Goal: Transaction & Acquisition: Purchase product/service

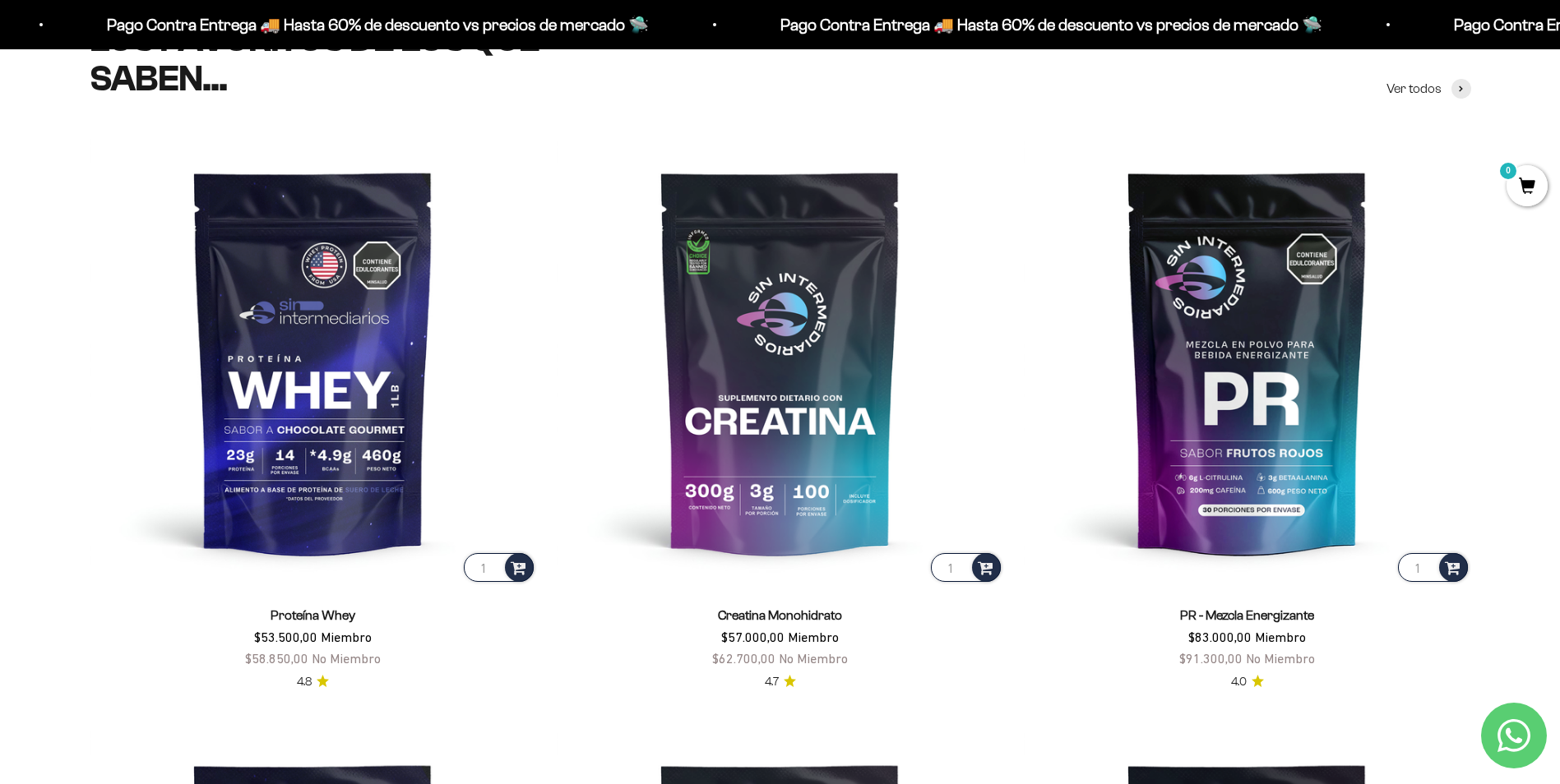
scroll to position [822, 0]
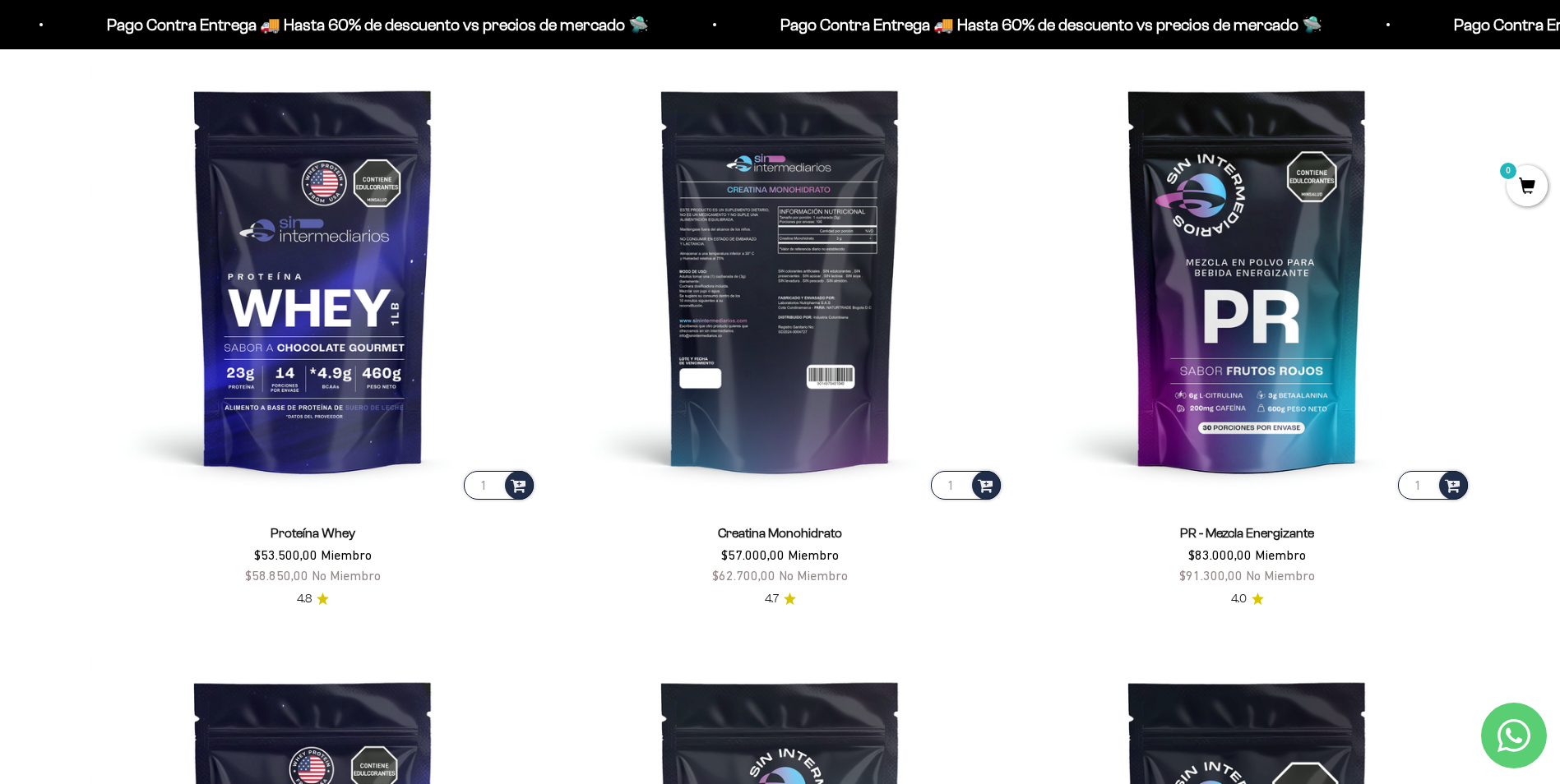
click at [847, 400] on img at bounding box center [780, 279] width 447 height 447
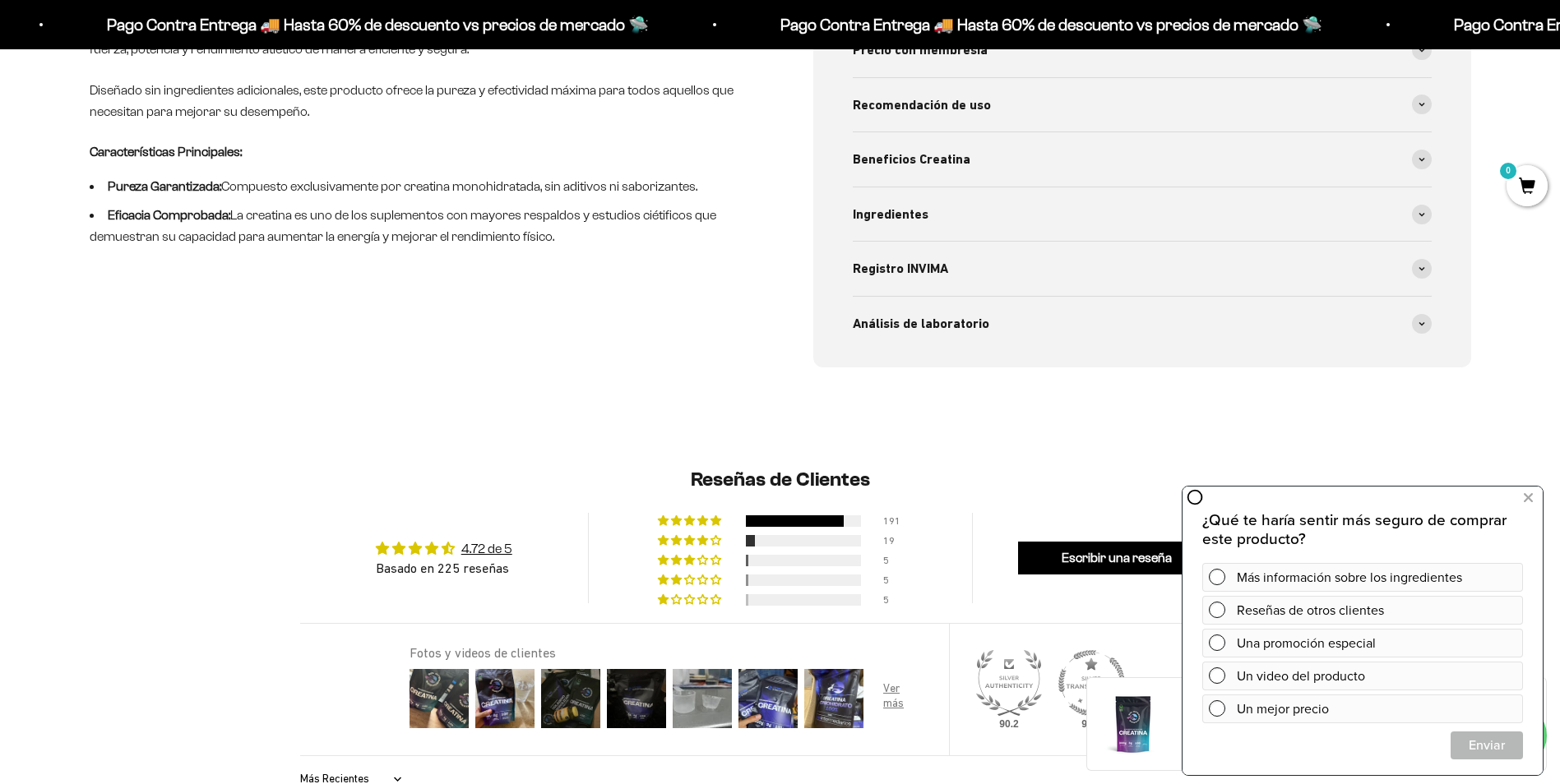
scroll to position [987, 0]
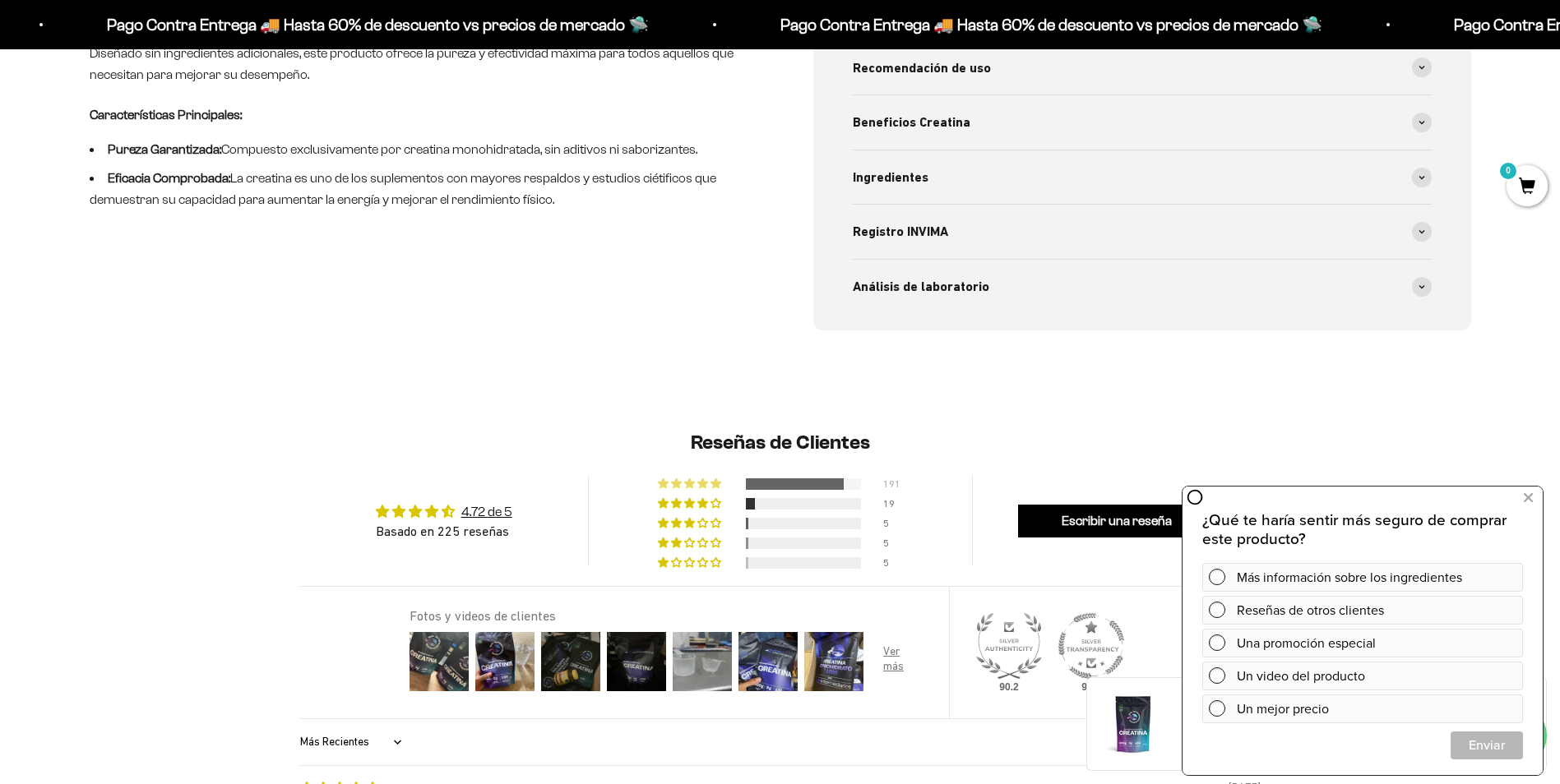
click at [695, 483] on span "85% (191) reviews with 5 star rating" at bounding box center [690, 483] width 13 height 10
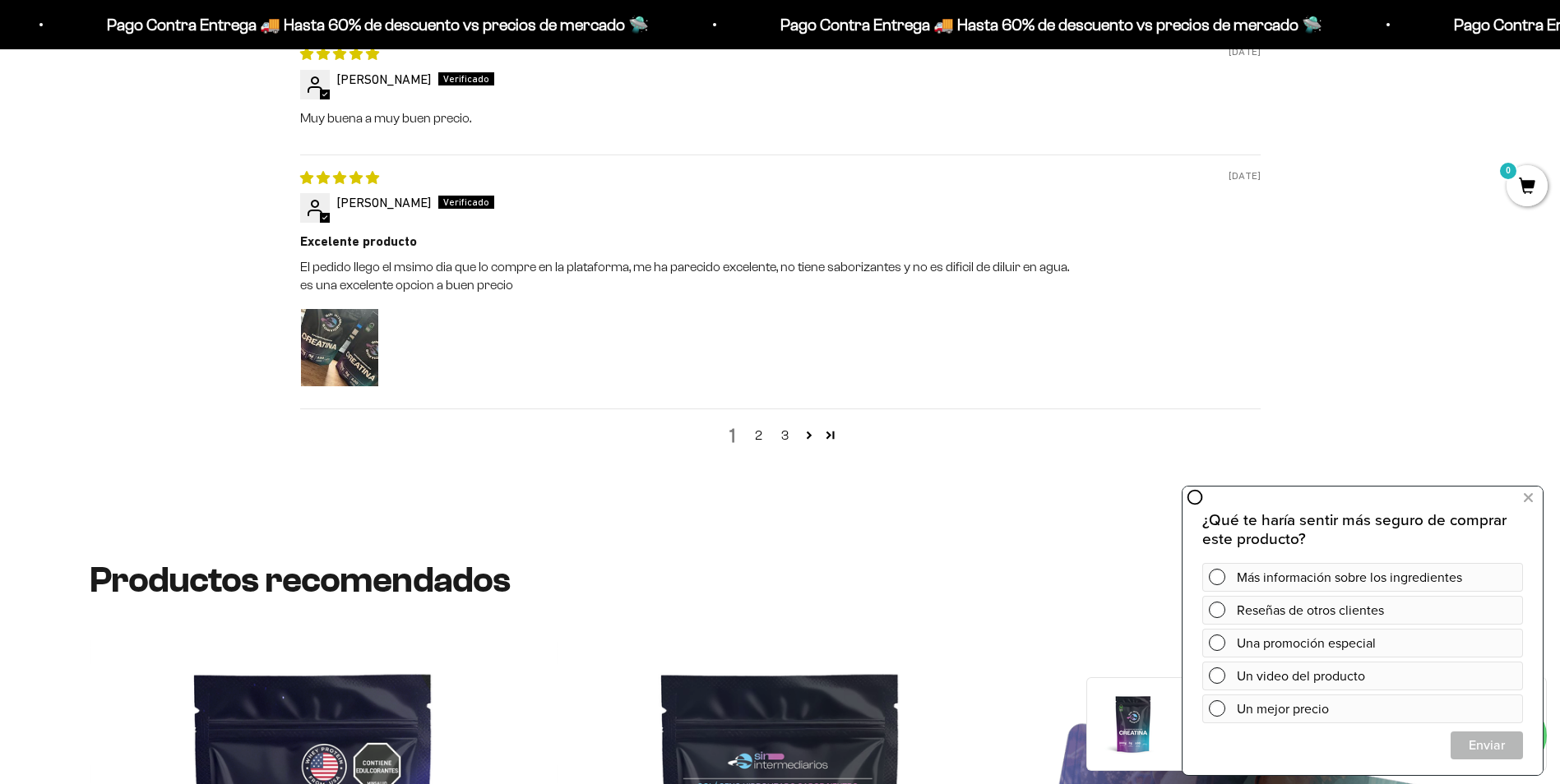
scroll to position [1949, 0]
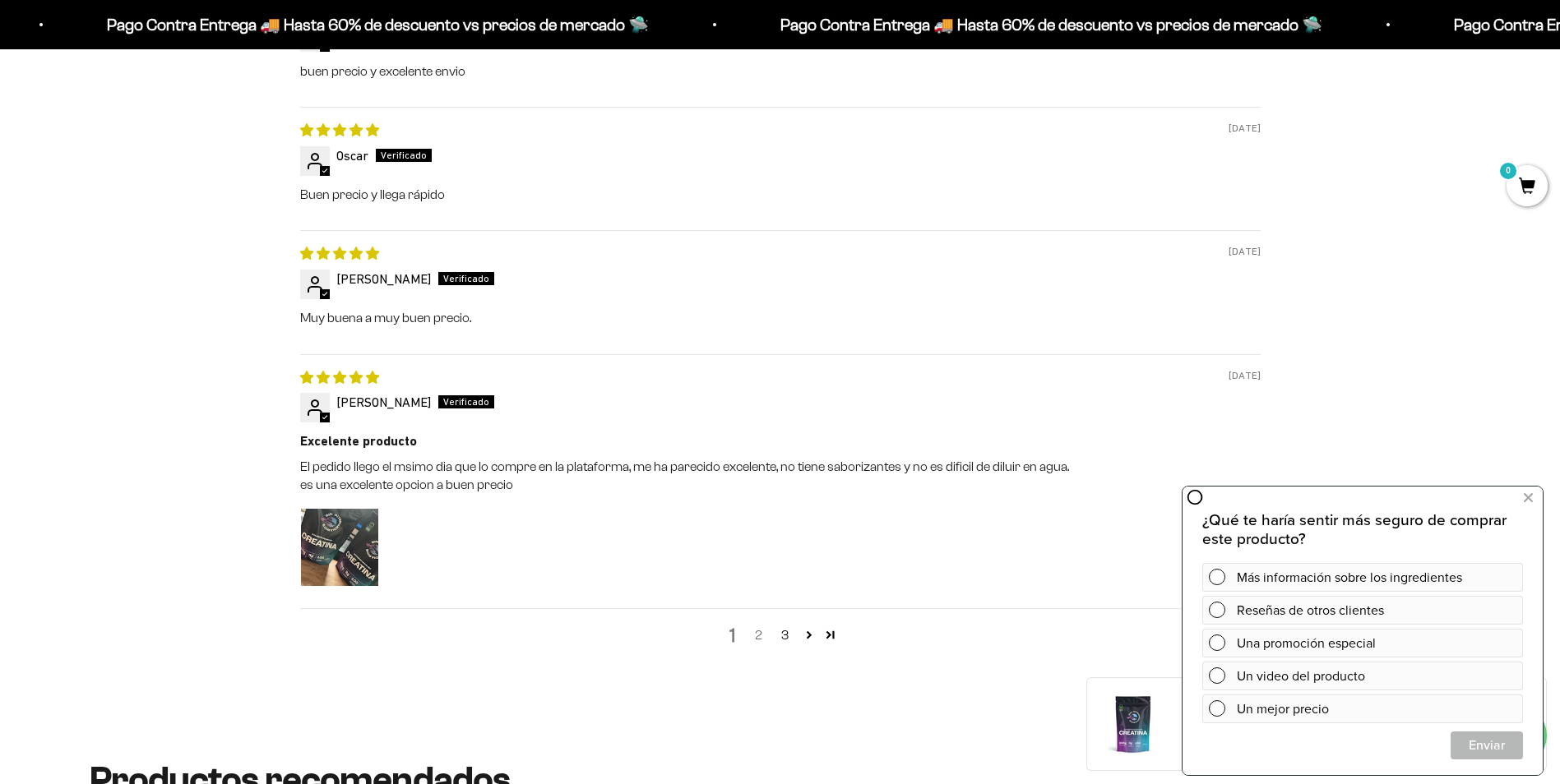
click at [761, 636] on link "2" at bounding box center [758, 636] width 26 height 20
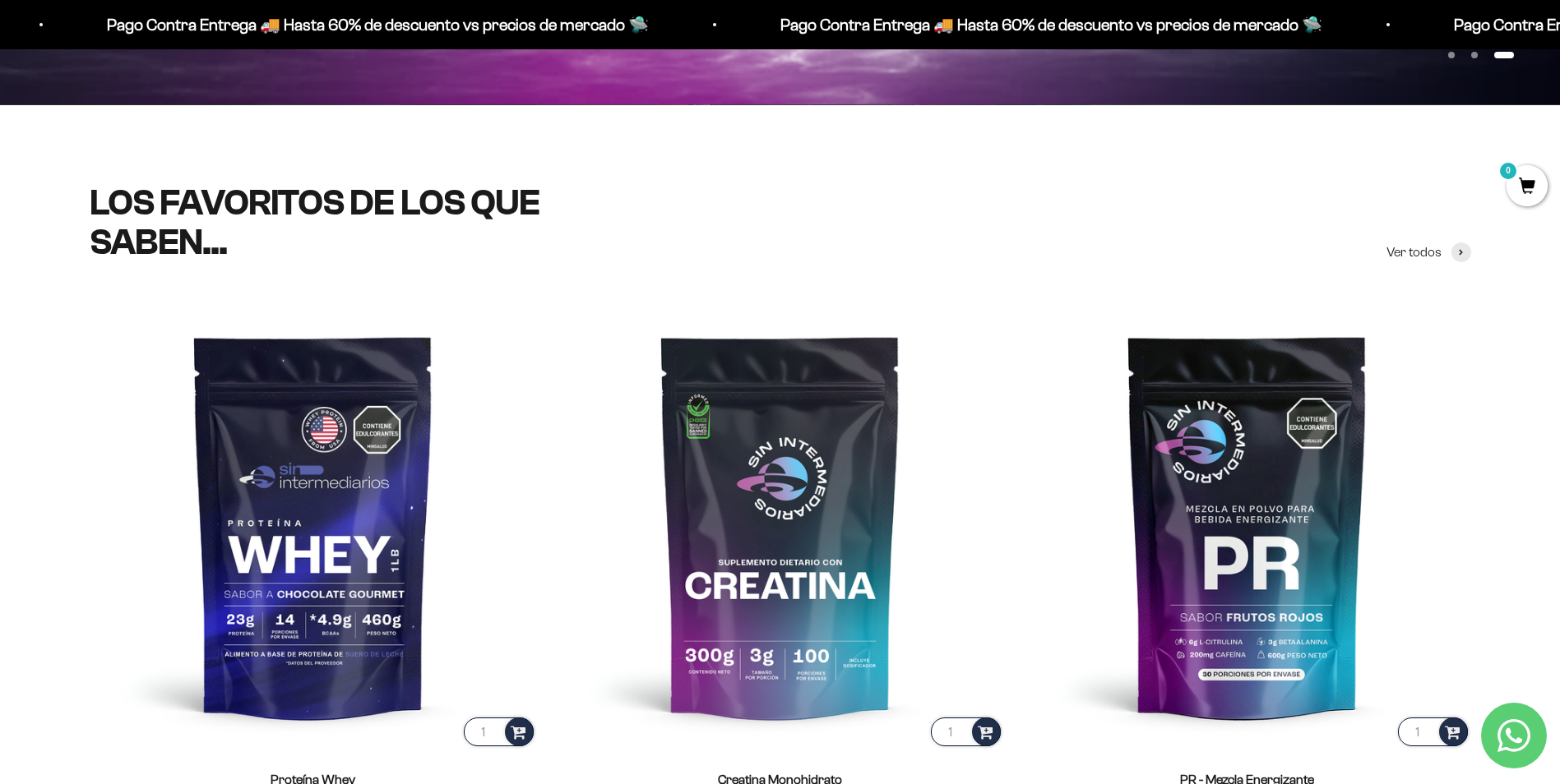
scroll to position [82, 0]
